Goal: Information Seeking & Learning: Learn about a topic

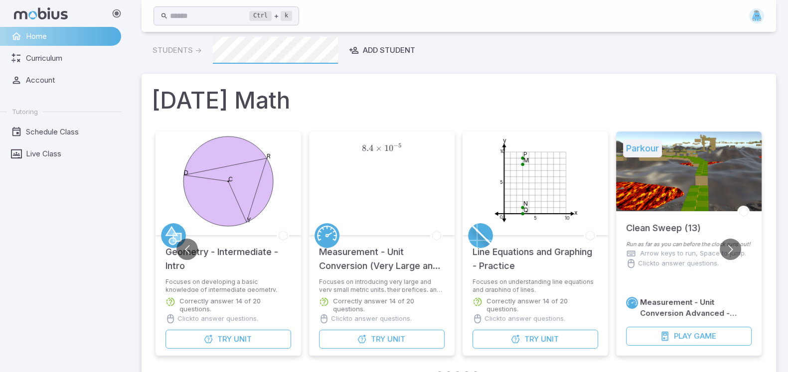
scroll to position [319, 0]
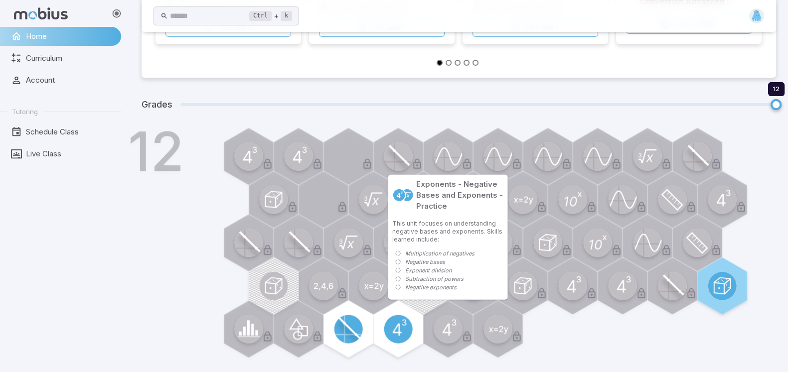
click at [440, 332] on circle at bounding box center [448, 329] width 28 height 28
click at [437, 331] on circle at bounding box center [448, 329] width 28 height 28
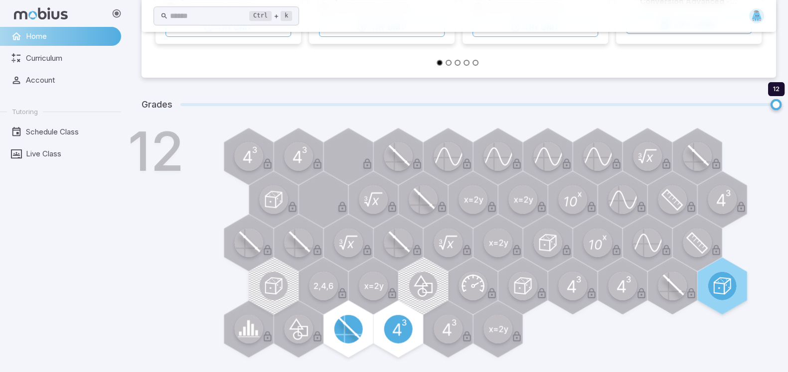
scroll to position [7, 0]
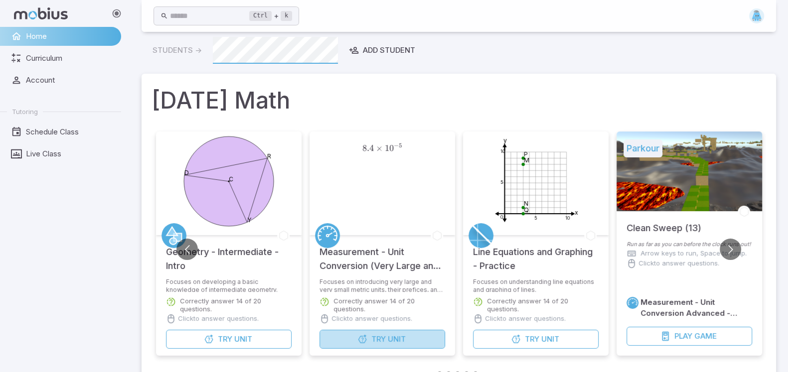
click at [349, 331] on button "Try Unit" at bounding box center [382, 339] width 126 height 19
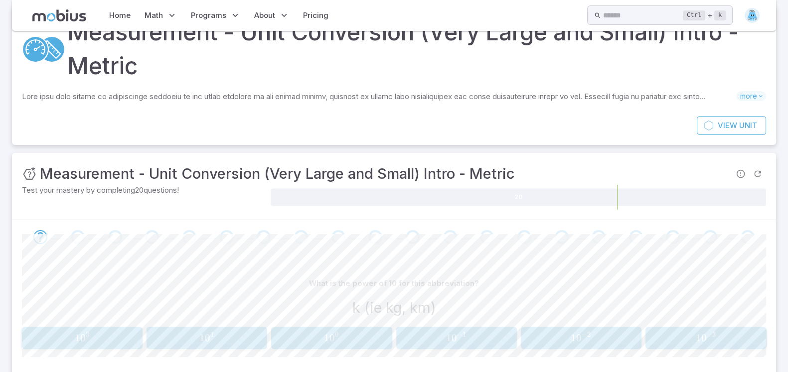
scroll to position [97, 0]
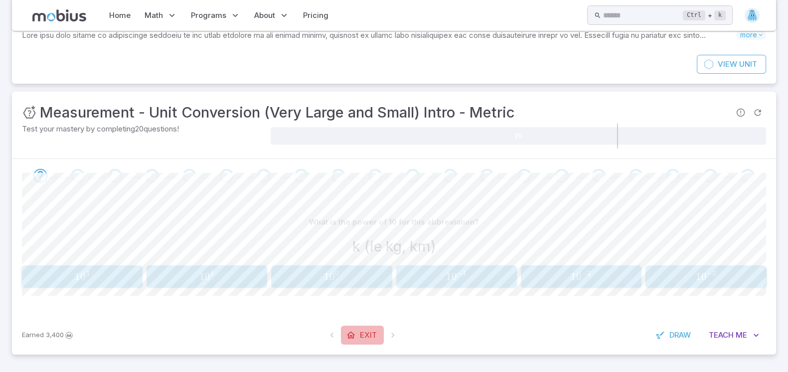
click at [361, 335] on span "Exit" at bounding box center [368, 335] width 17 height 11
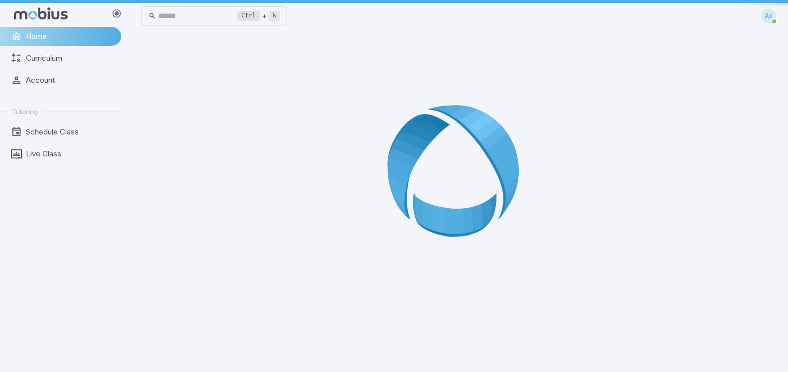
scroll to position [0, 0]
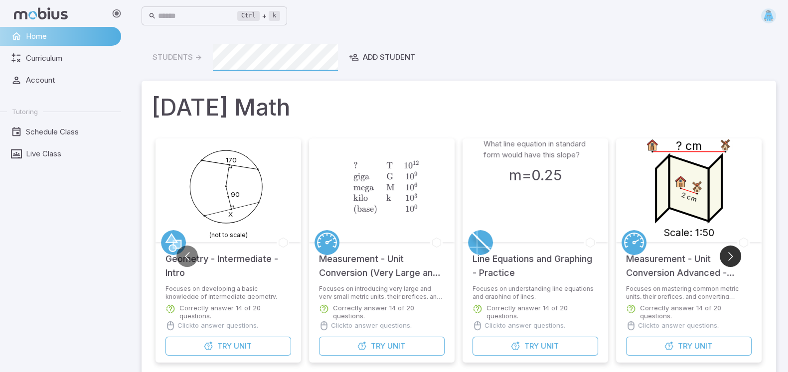
click at [727, 256] on button "Go to next slide" at bounding box center [730, 256] width 21 height 21
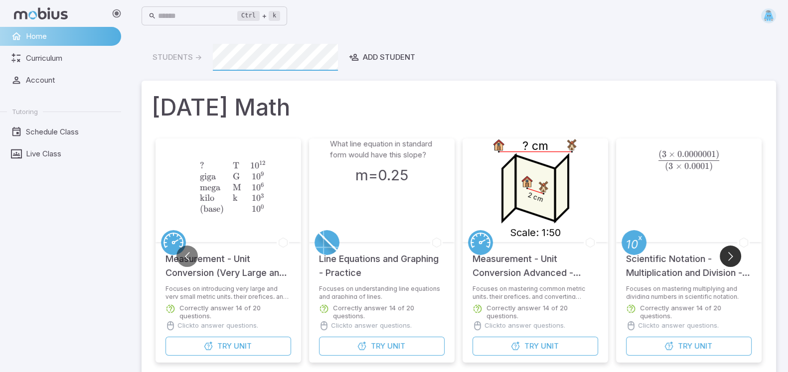
click at [727, 256] on button "Go to next slide" at bounding box center [730, 256] width 21 height 21
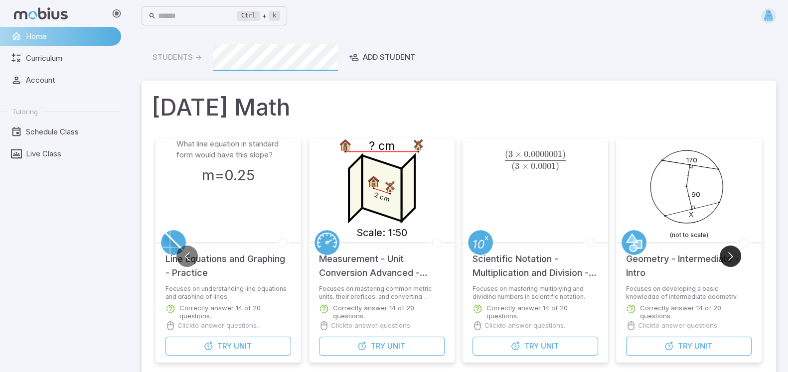
click at [727, 256] on button "Go to next slide" at bounding box center [730, 256] width 21 height 21
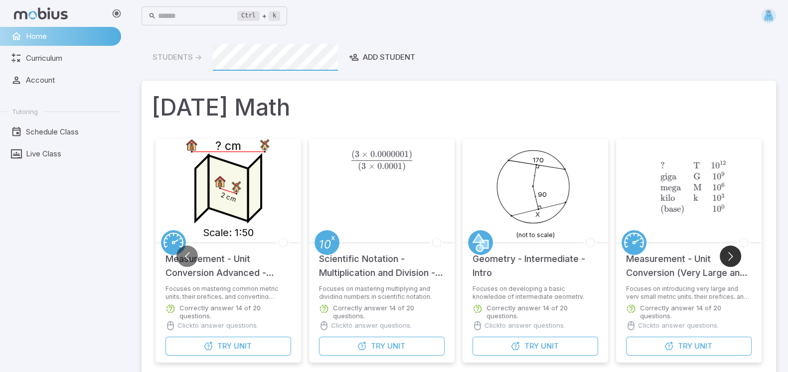
click at [727, 256] on button "Go to next slide" at bounding box center [730, 256] width 21 height 21
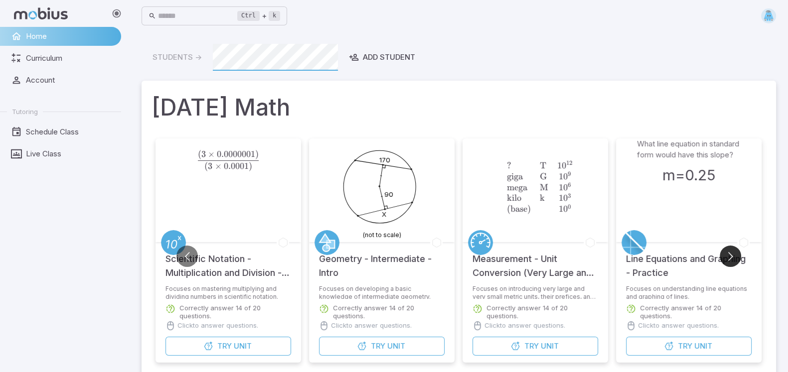
click at [727, 256] on button "Go to next slide" at bounding box center [730, 256] width 21 height 21
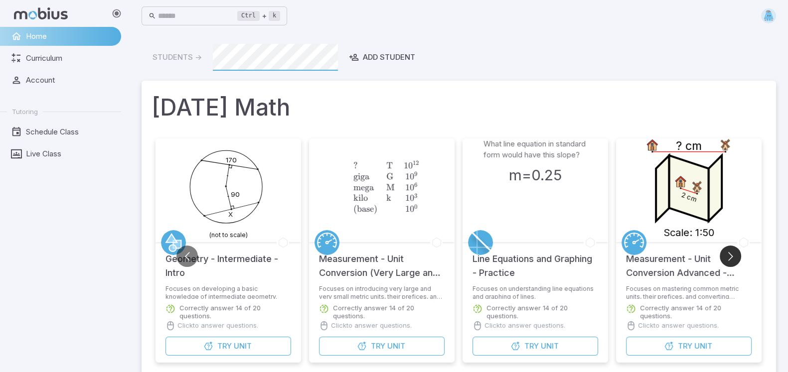
click at [727, 256] on button "Go to next slide" at bounding box center [730, 256] width 21 height 21
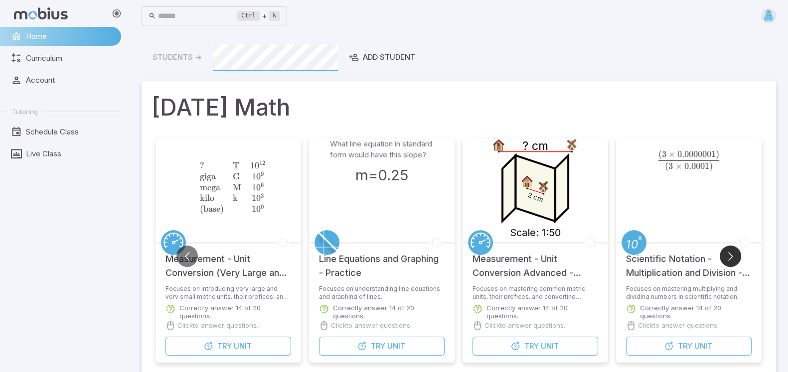
click at [727, 256] on button "Go to next slide" at bounding box center [730, 256] width 21 height 21
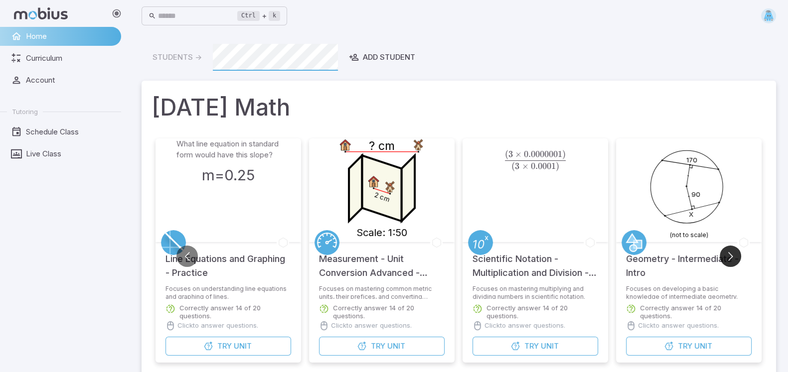
click at [727, 256] on button "Go to next slide" at bounding box center [730, 256] width 21 height 21
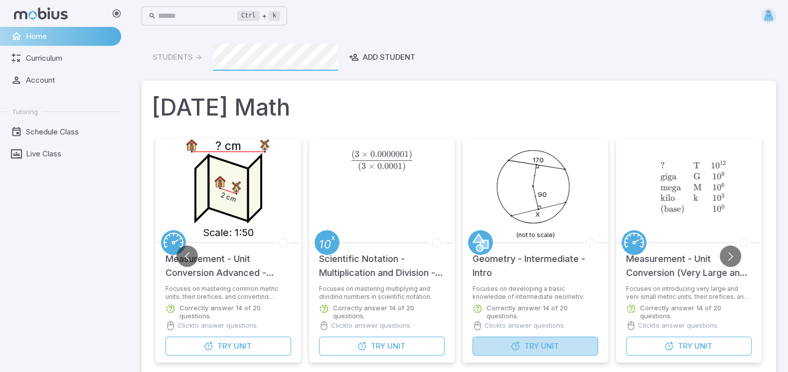
click at [548, 349] on span "Unit" at bounding box center [550, 346] width 18 height 11
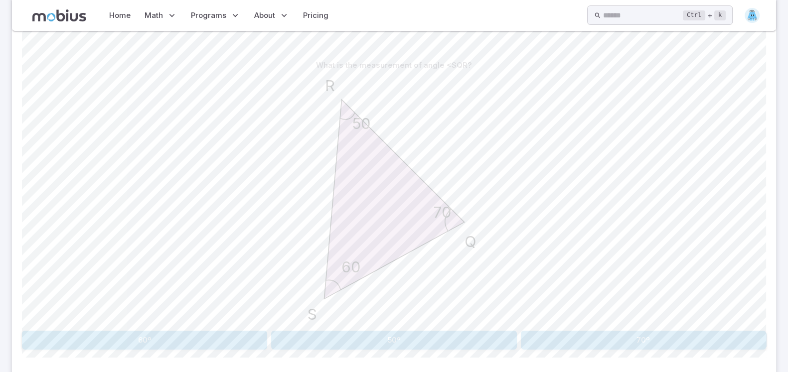
scroll to position [282, 0]
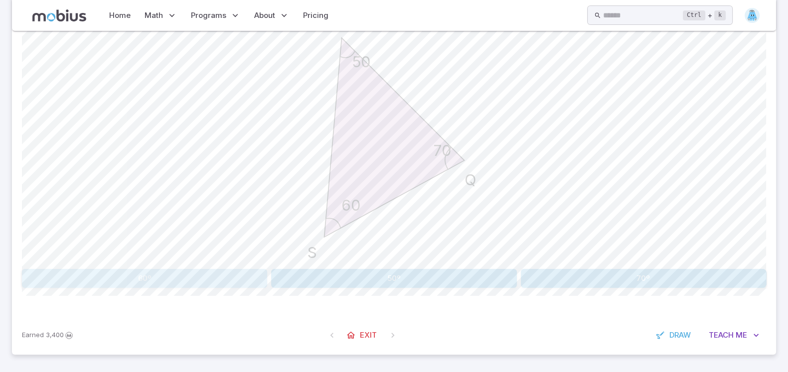
click at [164, 275] on button "60º" at bounding box center [144, 278] width 245 height 19
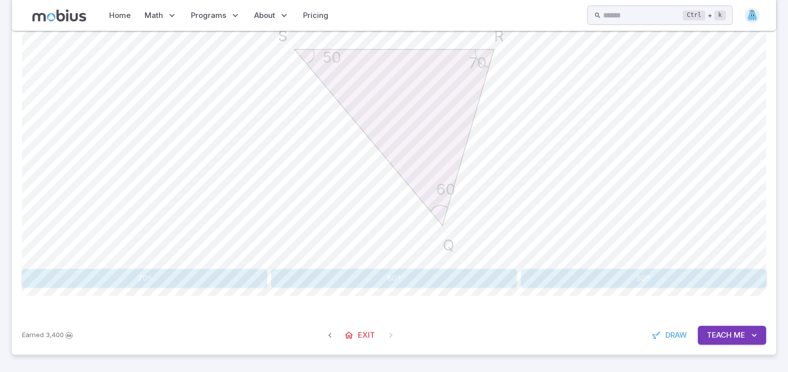
scroll to position [278, 0]
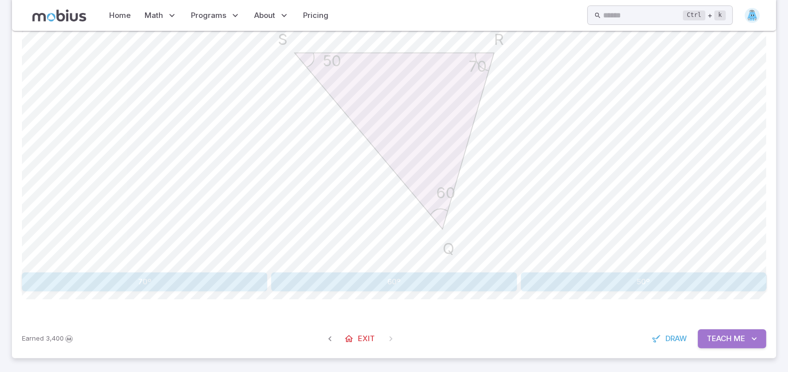
click at [712, 335] on span "Teach" at bounding box center [719, 338] width 25 height 11
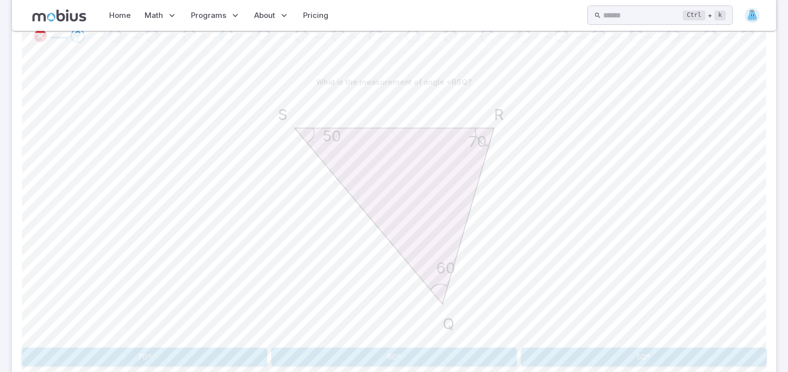
scroll to position [218, 0]
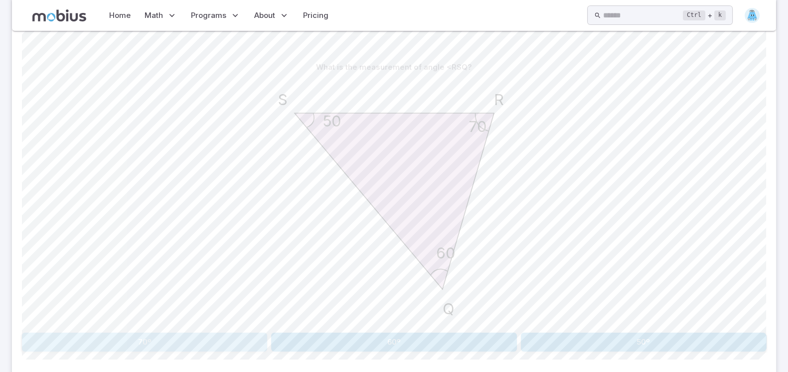
click at [86, 348] on button "70º" at bounding box center [144, 342] width 245 height 19
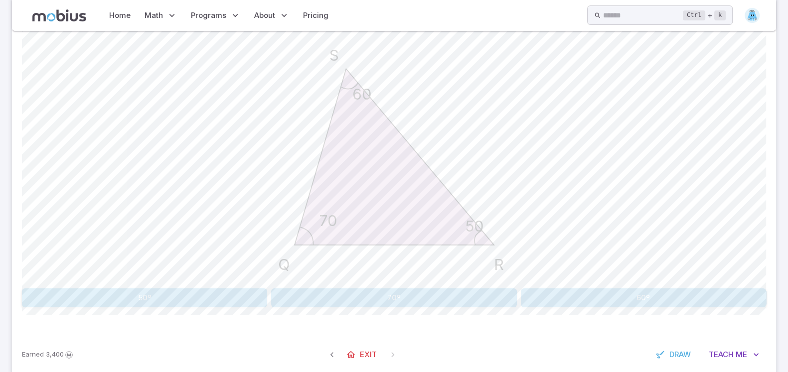
scroll to position [282, 0]
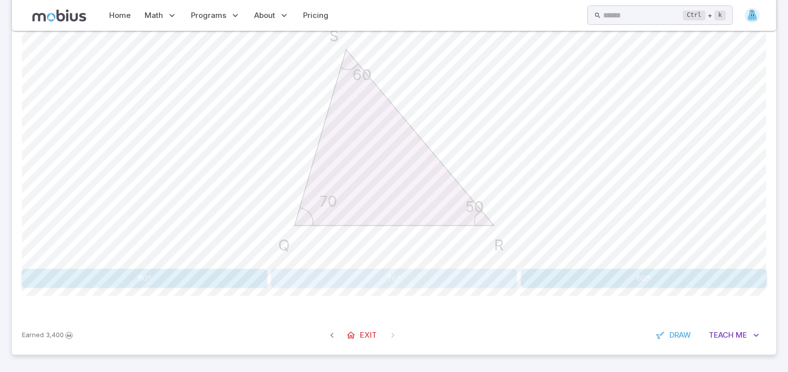
click at [443, 284] on button "70º" at bounding box center [393, 278] width 245 height 19
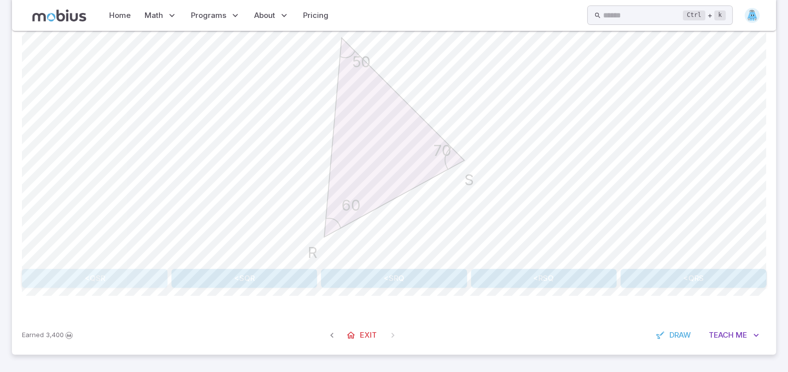
click at [138, 280] on button "<QSR" at bounding box center [95, 278] width 146 height 19
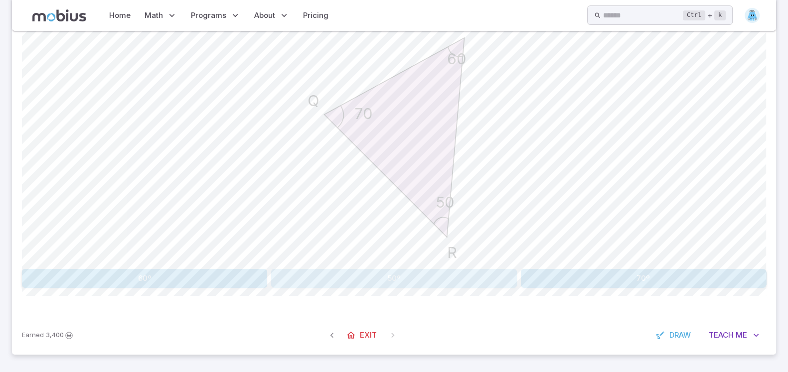
click at [294, 278] on button "50º" at bounding box center [393, 278] width 245 height 19
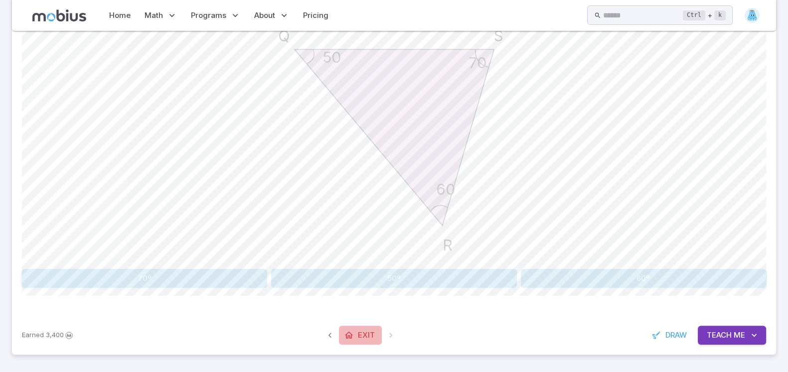
click at [355, 334] on link "Exit" at bounding box center [360, 335] width 43 height 19
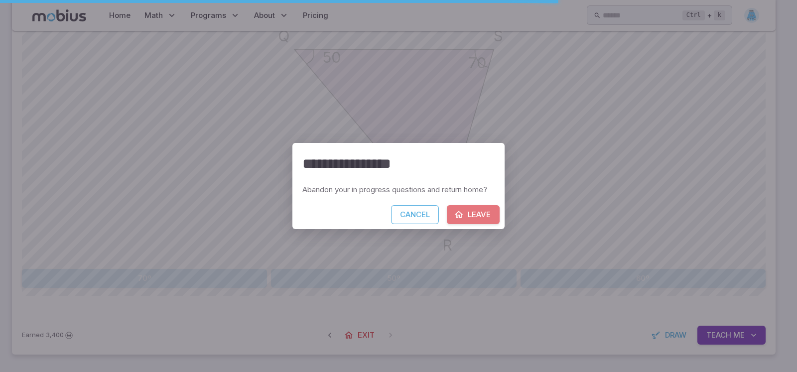
click at [485, 216] on button "Leave" at bounding box center [473, 214] width 53 height 19
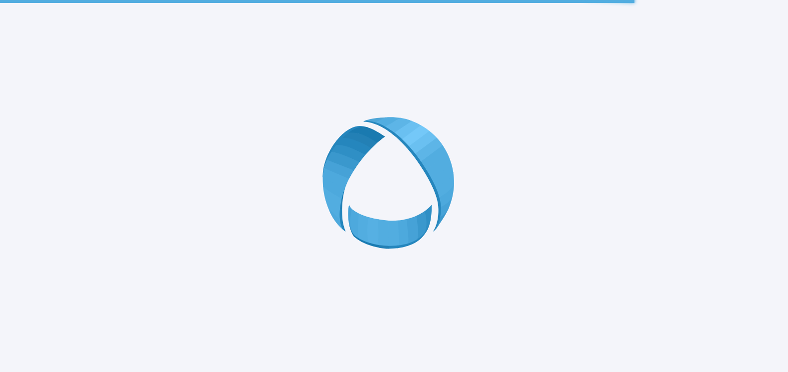
scroll to position [0, 0]
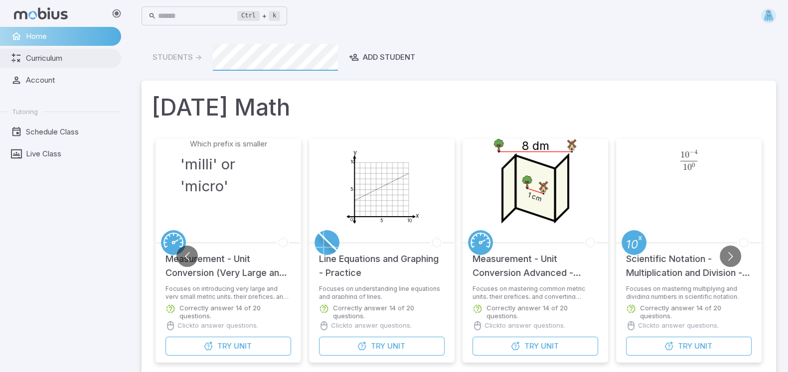
click at [27, 58] on span "Curriculum" at bounding box center [70, 58] width 88 height 11
